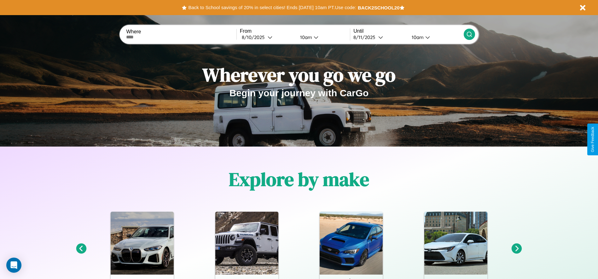
scroll to position [131, 0]
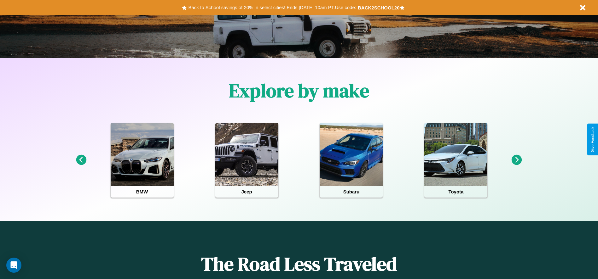
click at [81, 160] on icon at bounding box center [81, 160] width 10 height 10
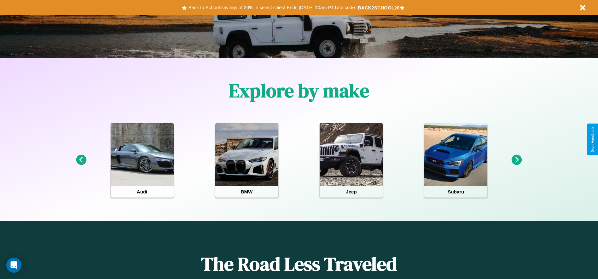
click at [81, 160] on icon at bounding box center [81, 160] width 10 height 10
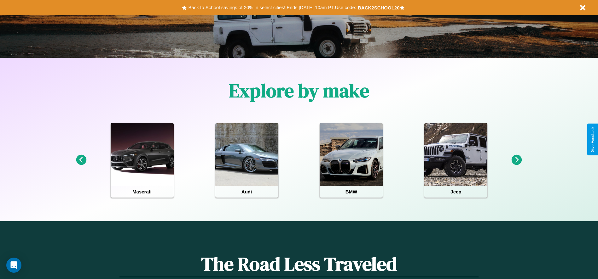
click at [516, 160] on icon at bounding box center [516, 160] width 10 height 10
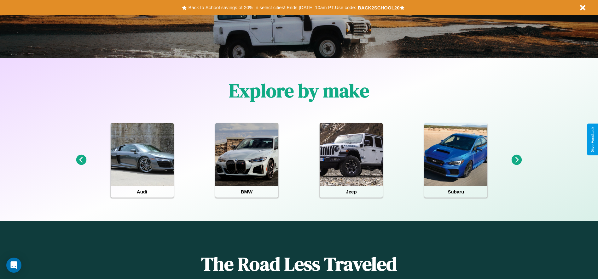
click at [81, 160] on icon at bounding box center [81, 160] width 10 height 10
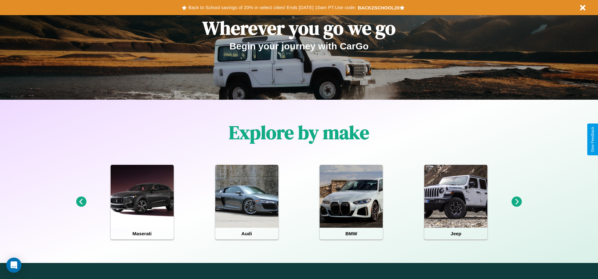
scroll to position [0, 0]
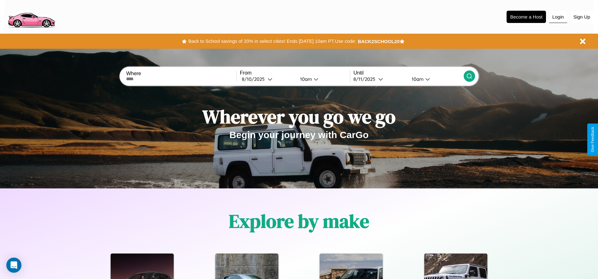
click at [558, 17] on button "Login" at bounding box center [558, 17] width 18 height 12
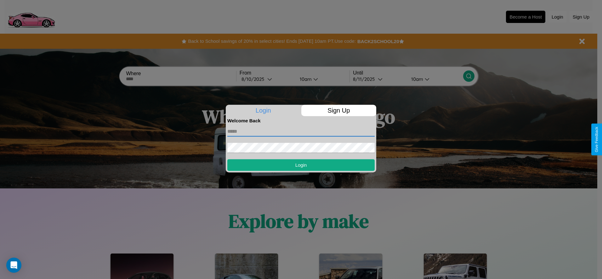
click at [301, 131] on input "text" at bounding box center [301, 132] width 147 height 10
type input "**********"
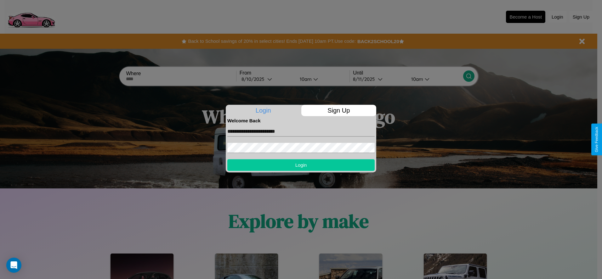
click at [301, 165] on button "Login" at bounding box center [301, 165] width 147 height 12
